Goal: Task Accomplishment & Management: Use online tool/utility

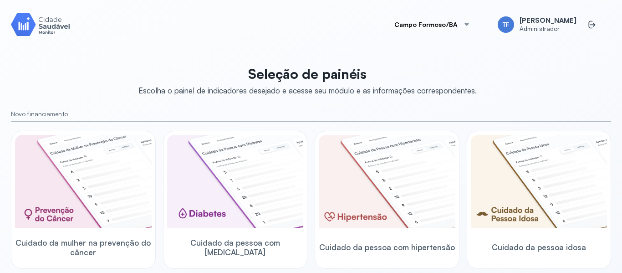
click at [445, 32] on button "Campo Formoso/BA" at bounding box center [433, 24] width 98 height 18
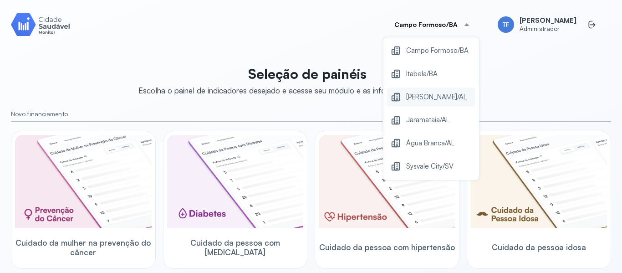
click at [439, 96] on span "[PERSON_NAME]/AL" at bounding box center [436, 97] width 61 height 12
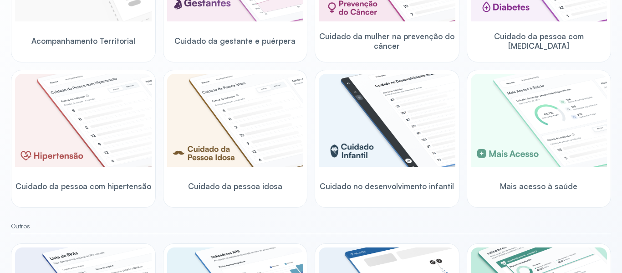
scroll to position [193, 0]
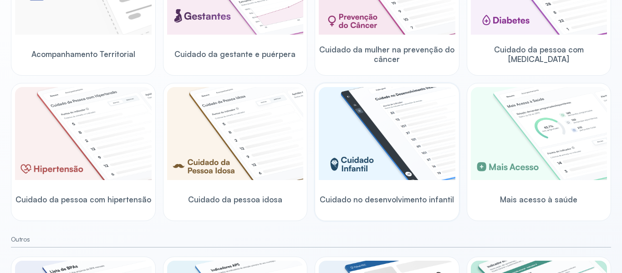
click at [360, 209] on div "Cuidado no desenvolvimento infantil" at bounding box center [387, 199] width 137 height 35
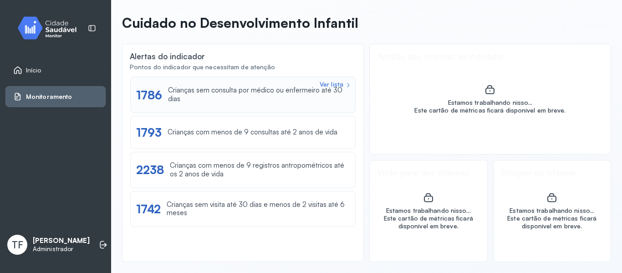
click at [277, 108] on div "Ver lista 1786 Crianças sem consulta por médico ou enfermeiro até 30 dias" at bounding box center [243, 95] width 226 height 36
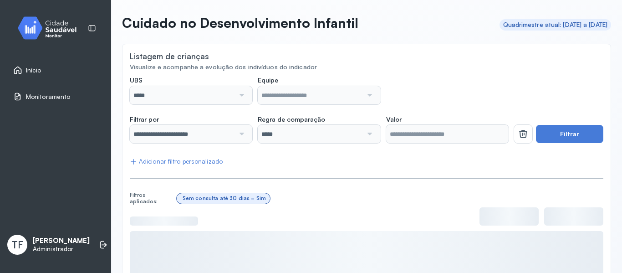
scroll to position [149, 0]
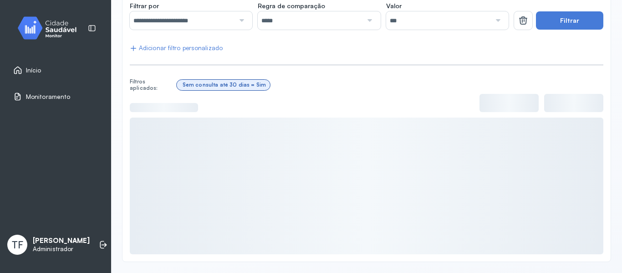
click at [208, 49] on div "Adicionar filtro personalizado" at bounding box center [176, 48] width 93 height 8
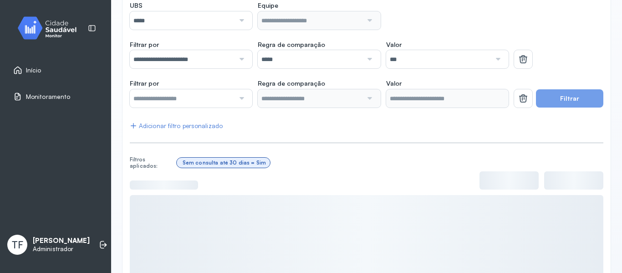
scroll to position [110, 0]
click at [225, 92] on input "text" at bounding box center [182, 99] width 105 height 18
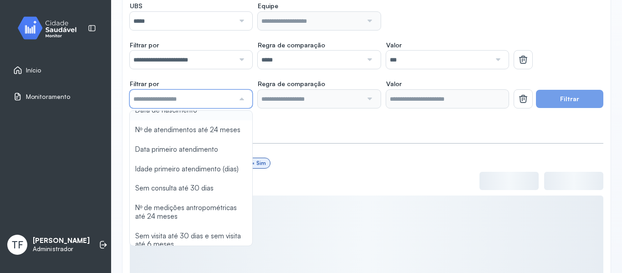
scroll to position [0, 0]
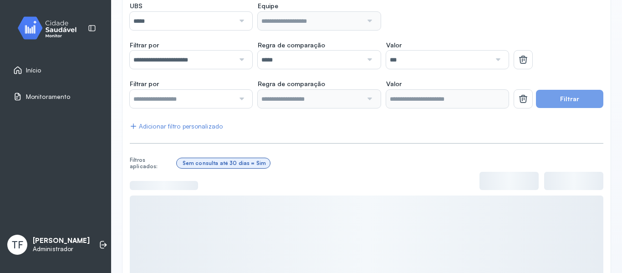
click at [339, 139] on div "**********" at bounding box center [367, 167] width 474 height 330
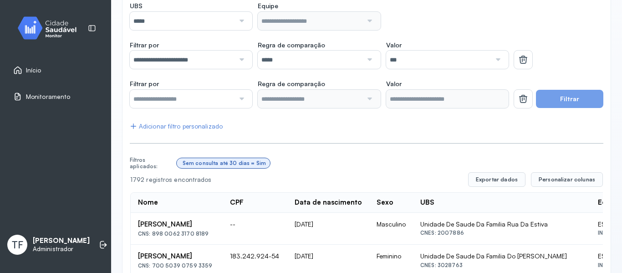
click at [235, 101] on div at bounding box center [241, 99] width 12 height 18
click at [570, 176] on span "Personalizar colunas" at bounding box center [567, 179] width 57 height 7
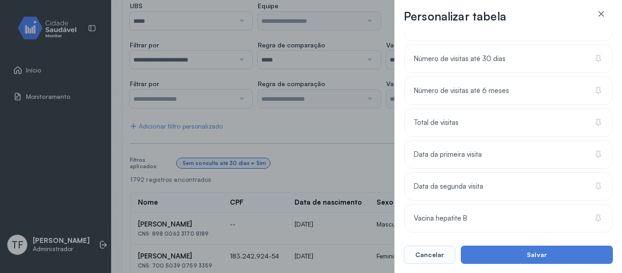
scroll to position [1015, 0]
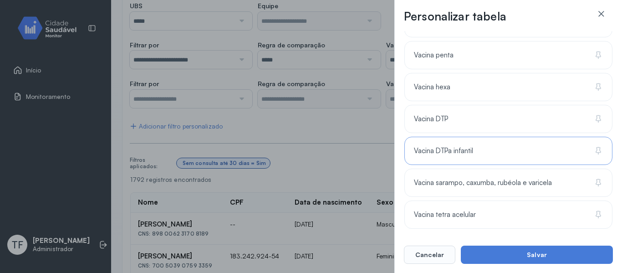
click at [479, 148] on div "Vacina DTPa infantil" at bounding box center [509, 151] width 208 height 28
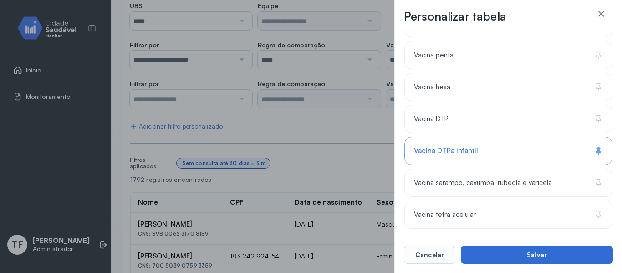
click at [485, 260] on button "Salvar" at bounding box center [537, 255] width 152 height 18
